Goal: Task Accomplishment & Management: Use online tool/utility

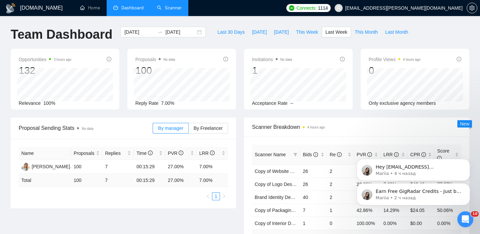
click at [157, 8] on link "Scanner" at bounding box center [169, 8] width 25 height 6
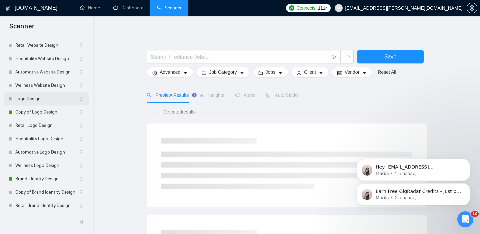
scroll to position [65, 0]
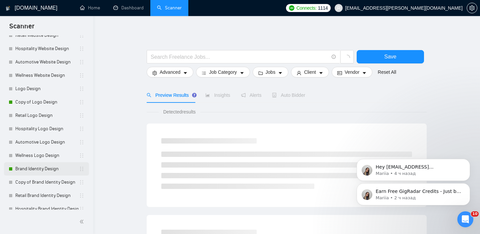
click at [32, 168] on link "Brand Identity Design" at bounding box center [47, 168] width 64 height 13
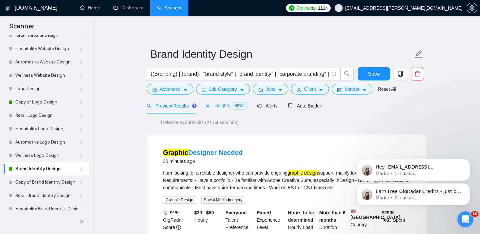
click at [223, 101] on div "Insights NEW" at bounding box center [225, 106] width 41 height 16
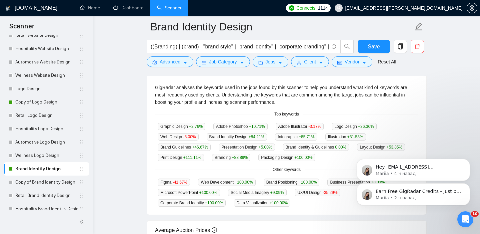
scroll to position [145, 0]
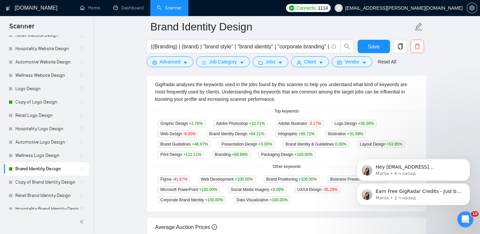
click at [237, 167] on div "Other keywords" at bounding box center [286, 166] width 263 height 6
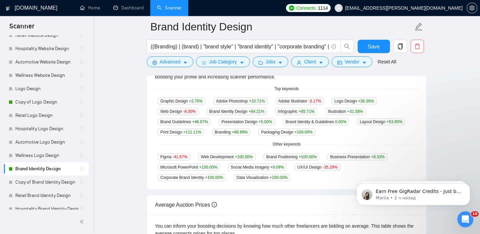
scroll to position [152, 0]
